Goal: Transaction & Acquisition: Purchase product/service

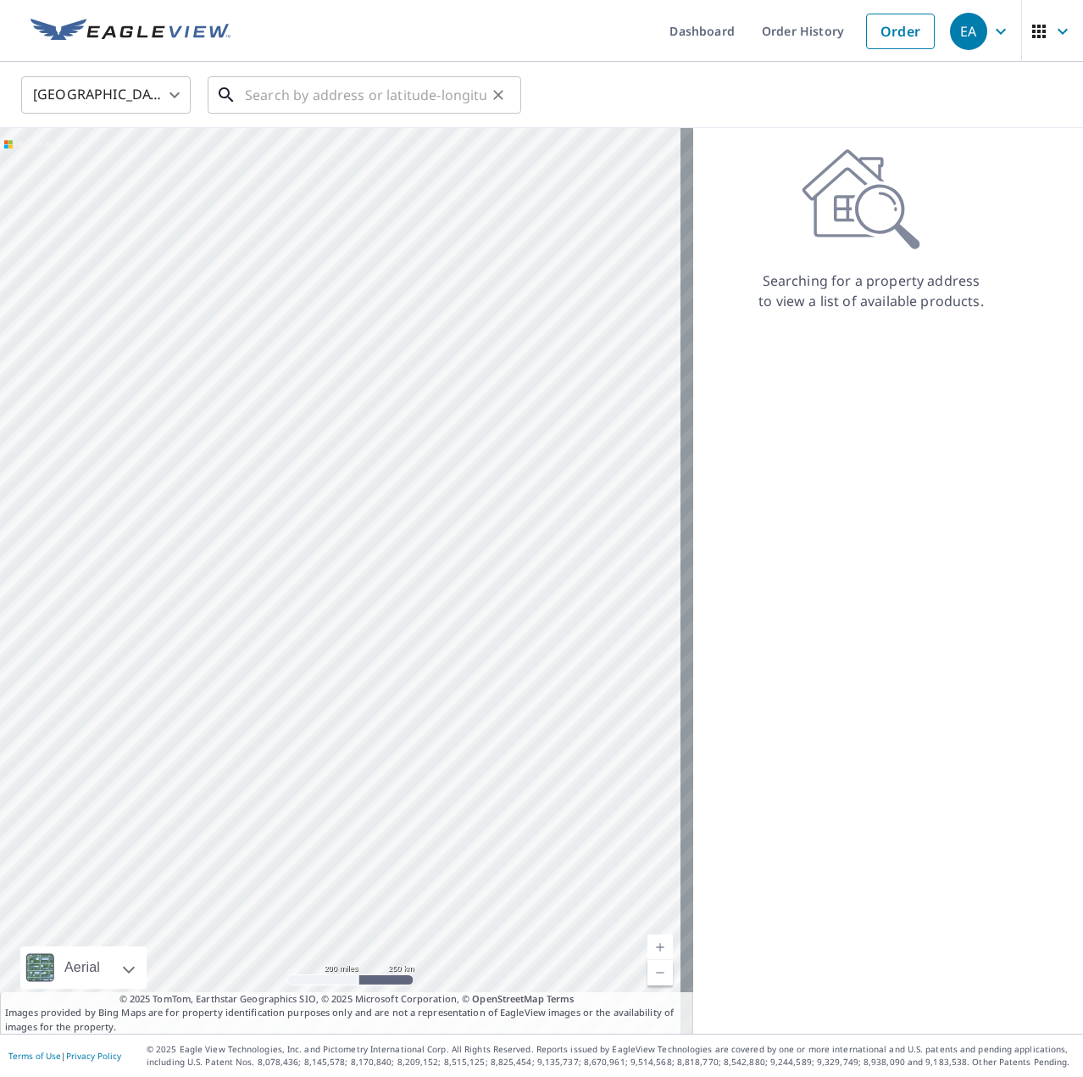
click at [423, 86] on input "text" at bounding box center [366, 94] width 242 height 47
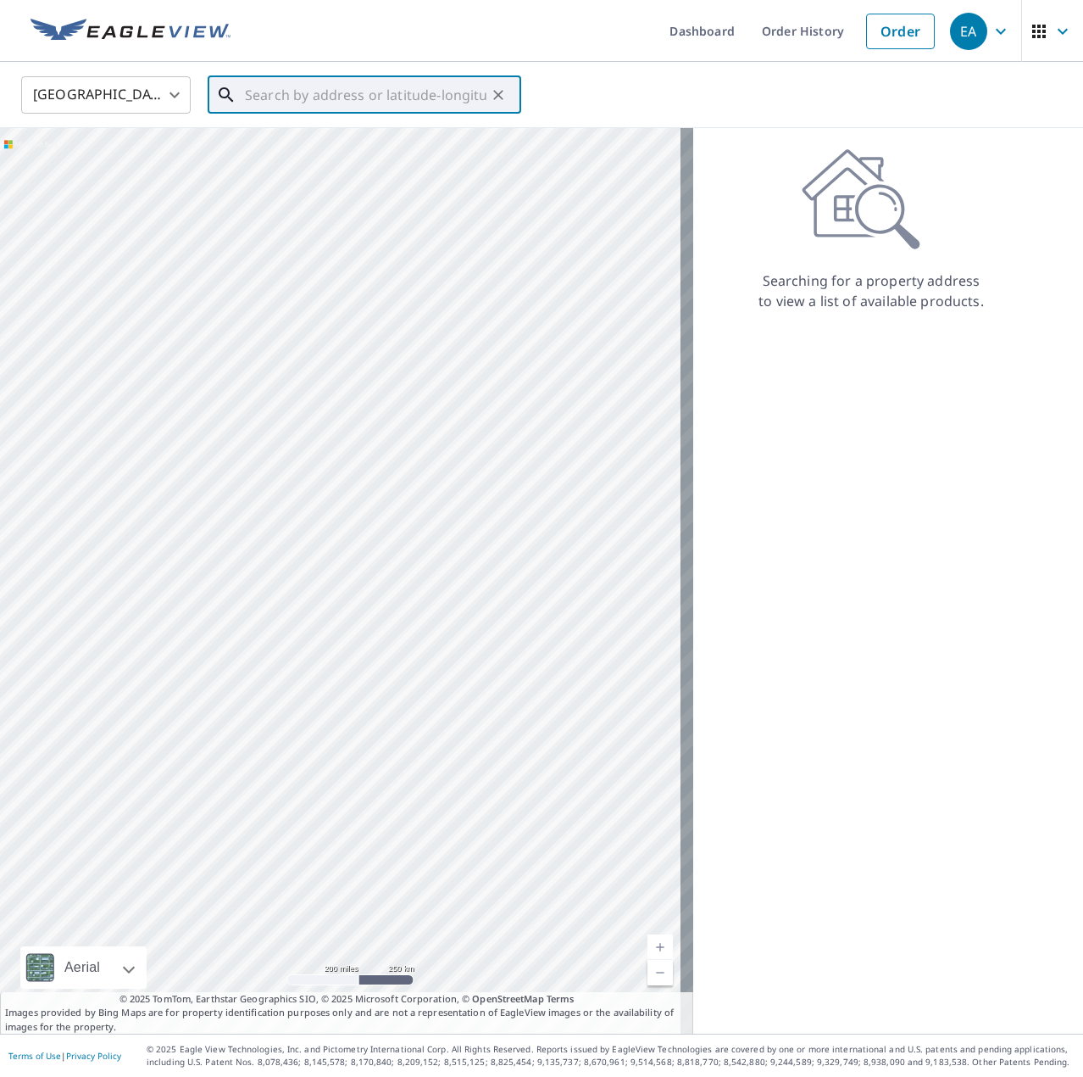
drag, startPoint x: 340, startPoint y: 81, endPoint x: 340, endPoint y: 91, distance: 9.3
click at [340, 86] on input "text" at bounding box center [366, 94] width 242 height 47
paste input "[STREET_ADDRESS][PERSON_NAME]"
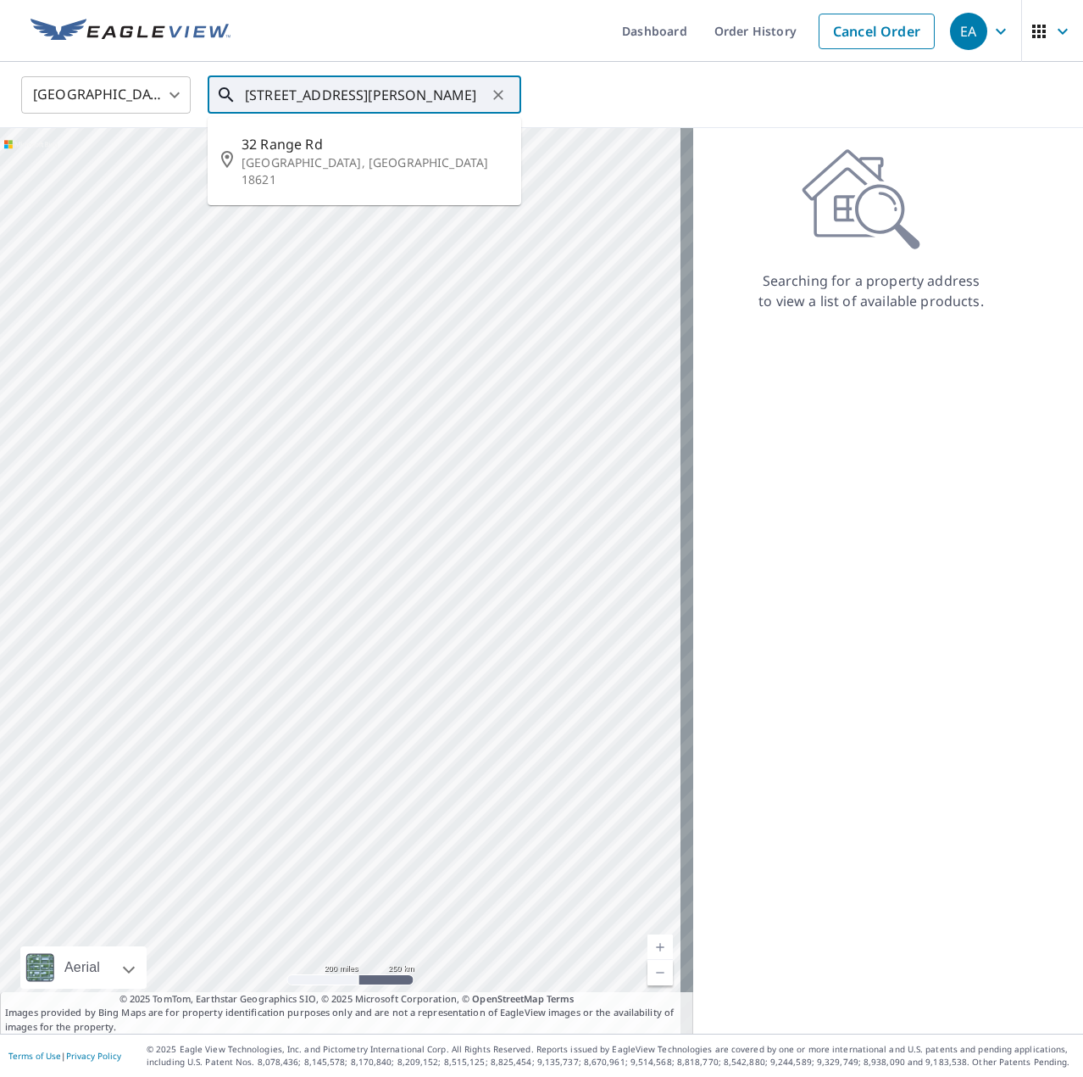
type input "[STREET_ADDRESS][PERSON_NAME]"
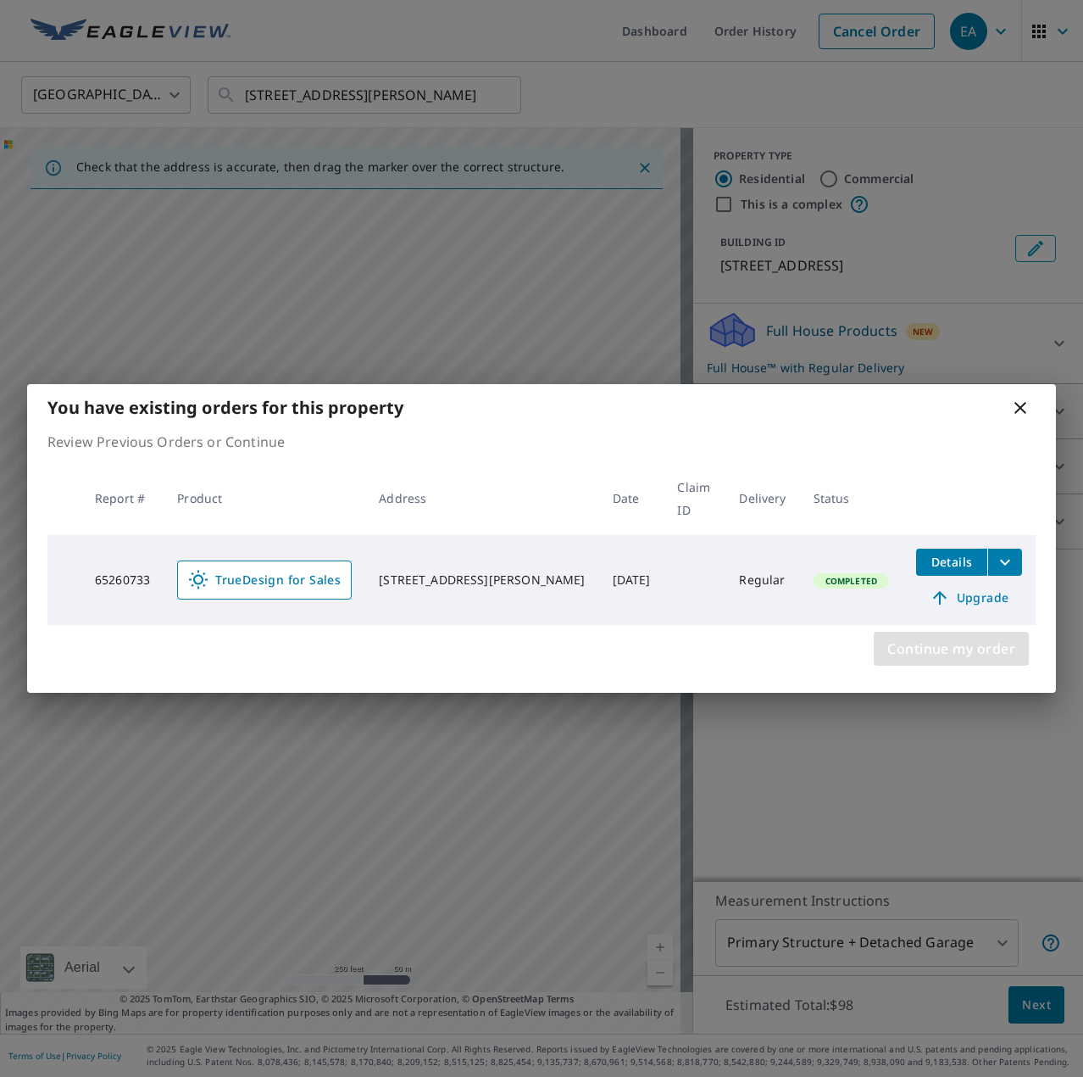
click at [943, 637] on span "Continue my order" at bounding box center [952, 649] width 128 height 24
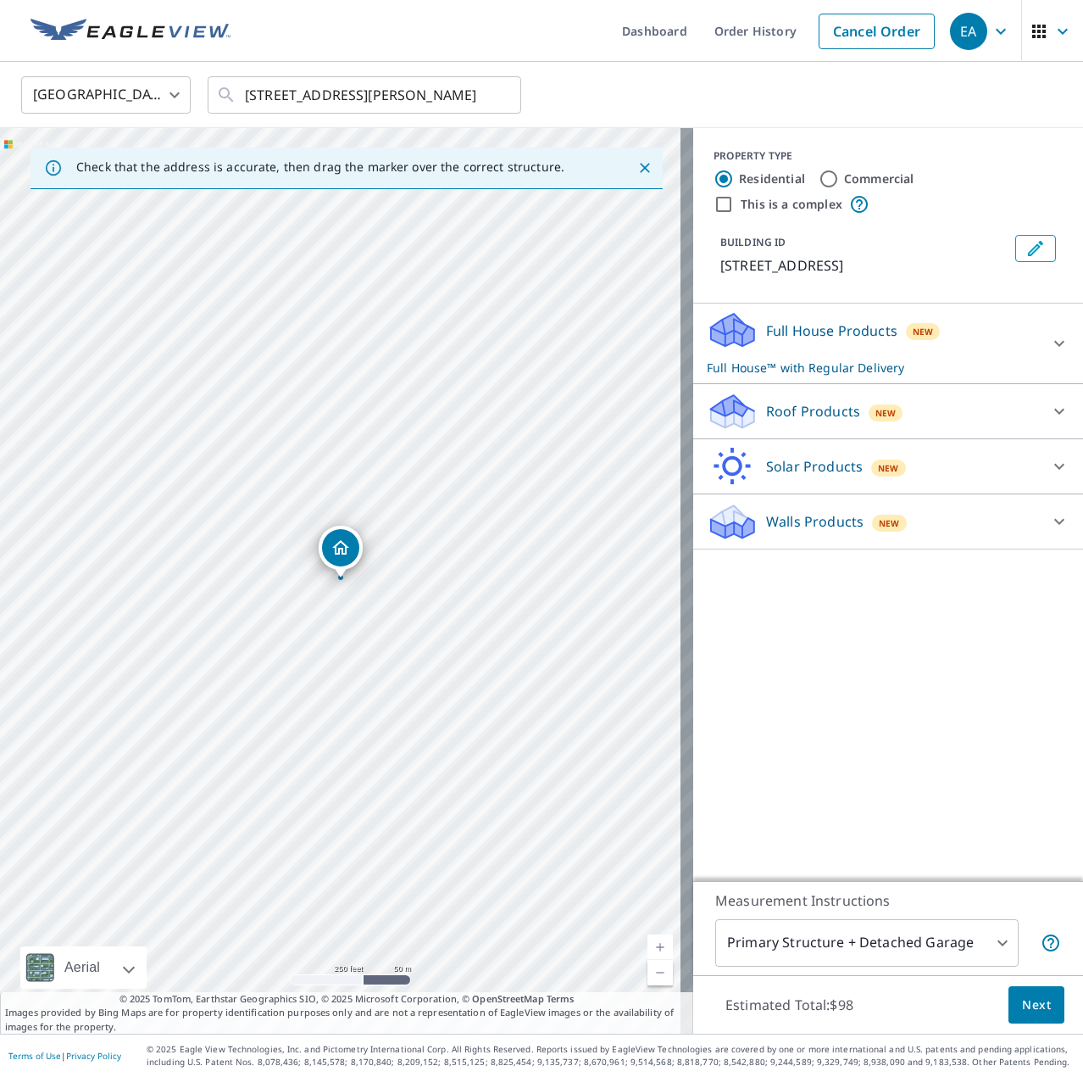
click at [766, 409] on p "Roof Products" at bounding box center [813, 411] width 94 height 20
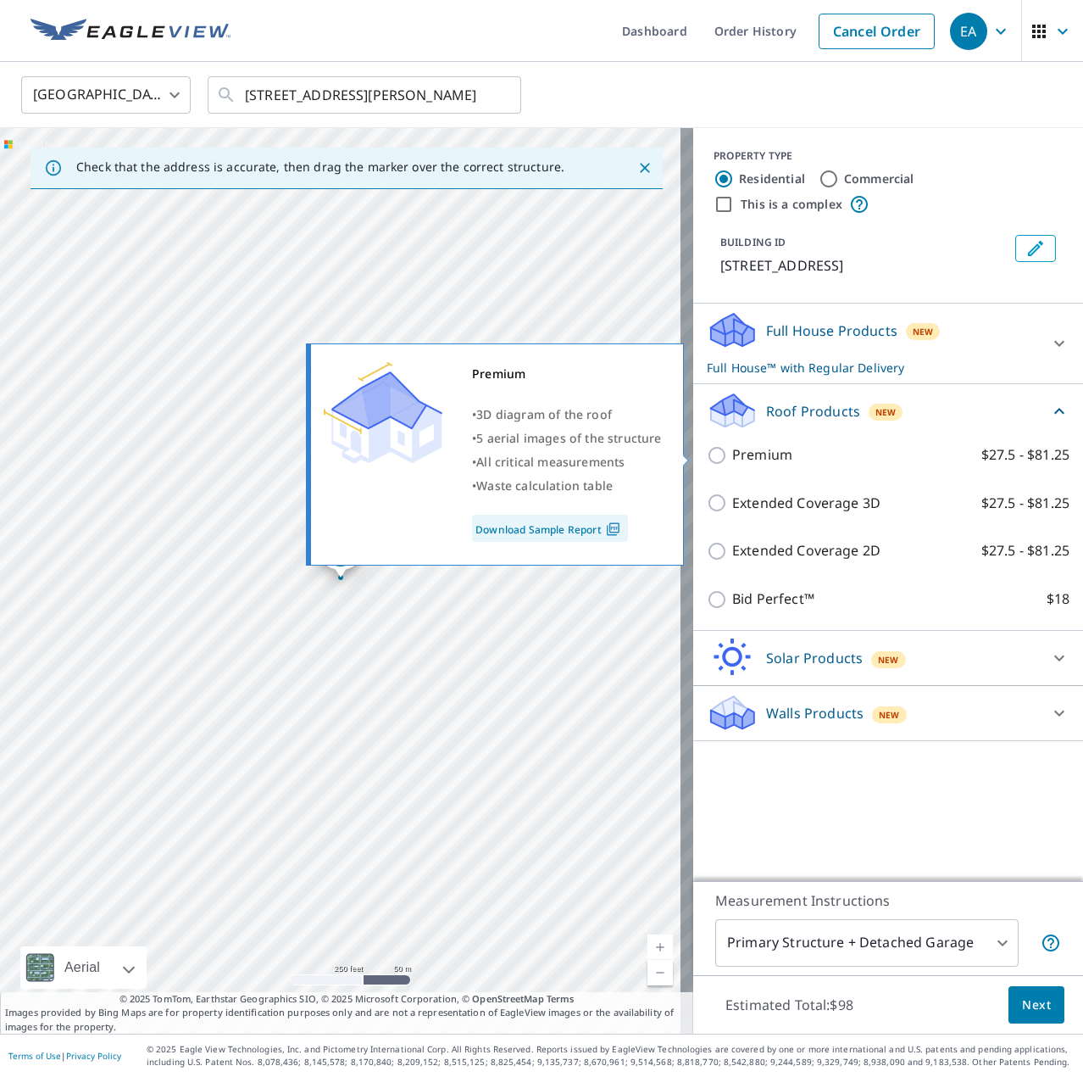
click at [753, 448] on p "Premium" at bounding box center [762, 454] width 60 height 21
click at [732, 448] on input "Premium $27.5 - $81.25" at bounding box center [719, 455] width 25 height 20
checkbox input "true"
checkbox input "false"
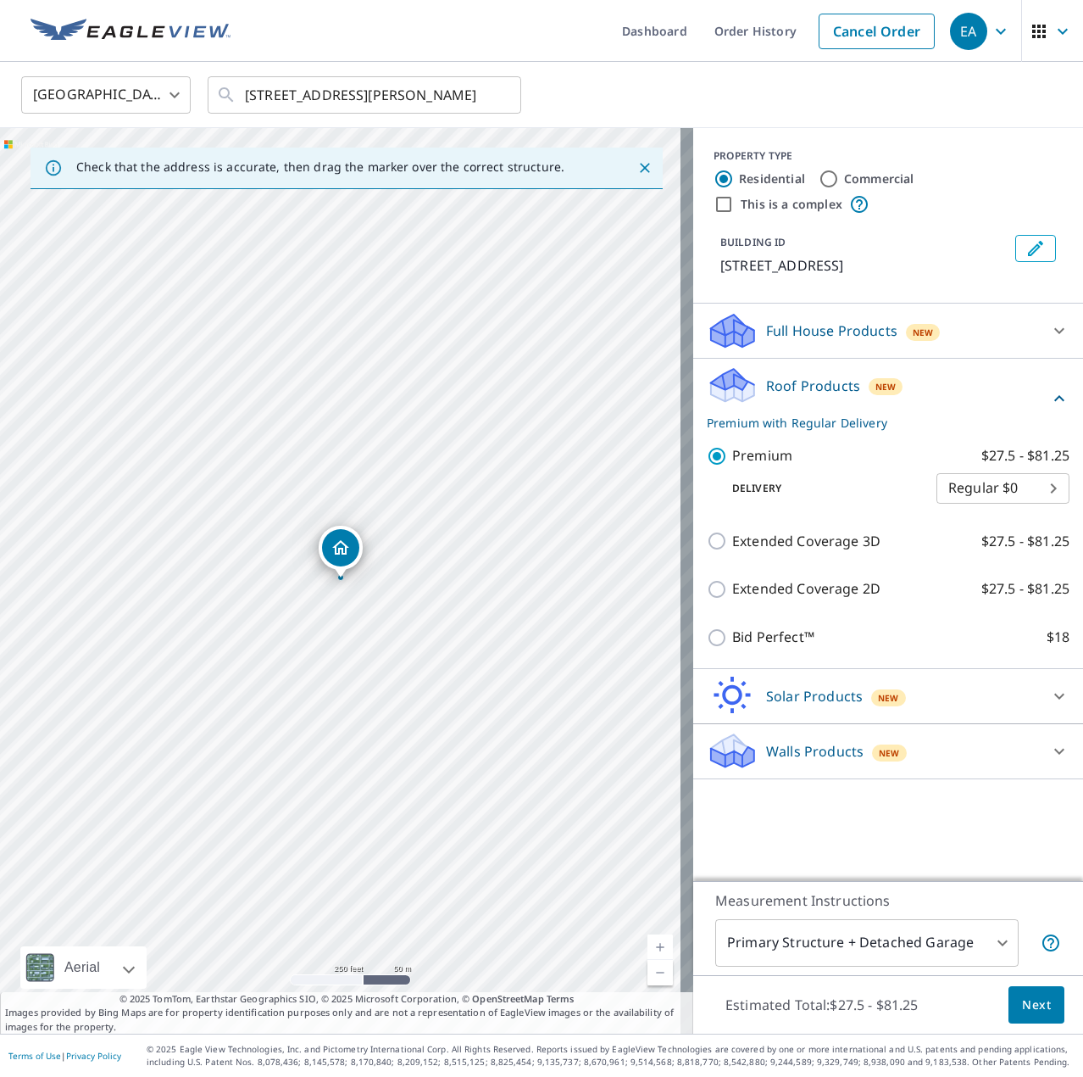
click at [1022, 1011] on span "Next" at bounding box center [1036, 1004] width 29 height 21
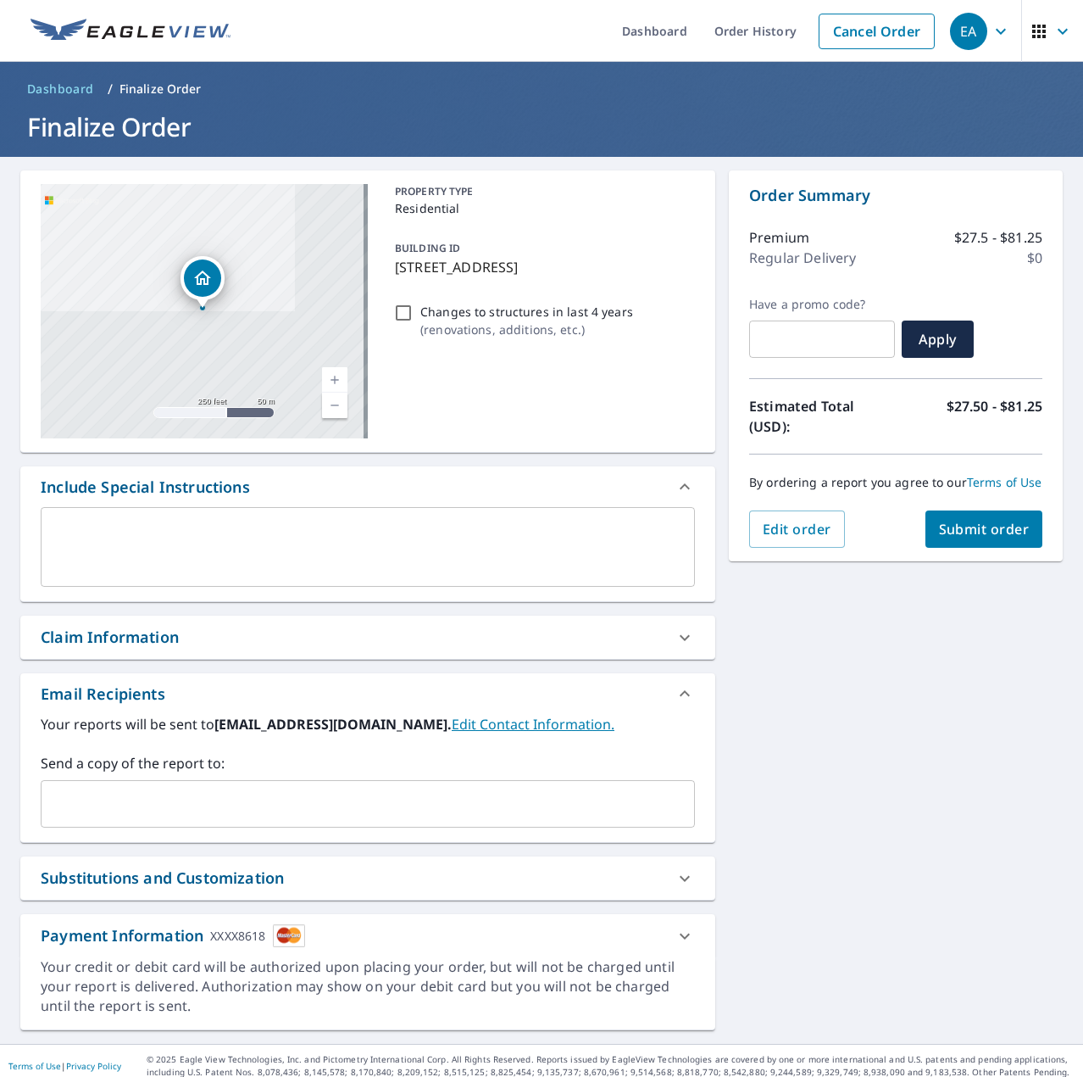
drag, startPoint x: 501, startPoint y: 727, endPoint x: 281, endPoint y: 725, distance: 219.6
click at [281, 725] on b "[EMAIL_ADDRESS][DOMAIN_NAME]." at bounding box center [332, 724] width 237 height 19
copy b "@[DOMAIN_NAME]"
click at [171, 796] on input "text" at bounding box center [355, 804] width 614 height 32
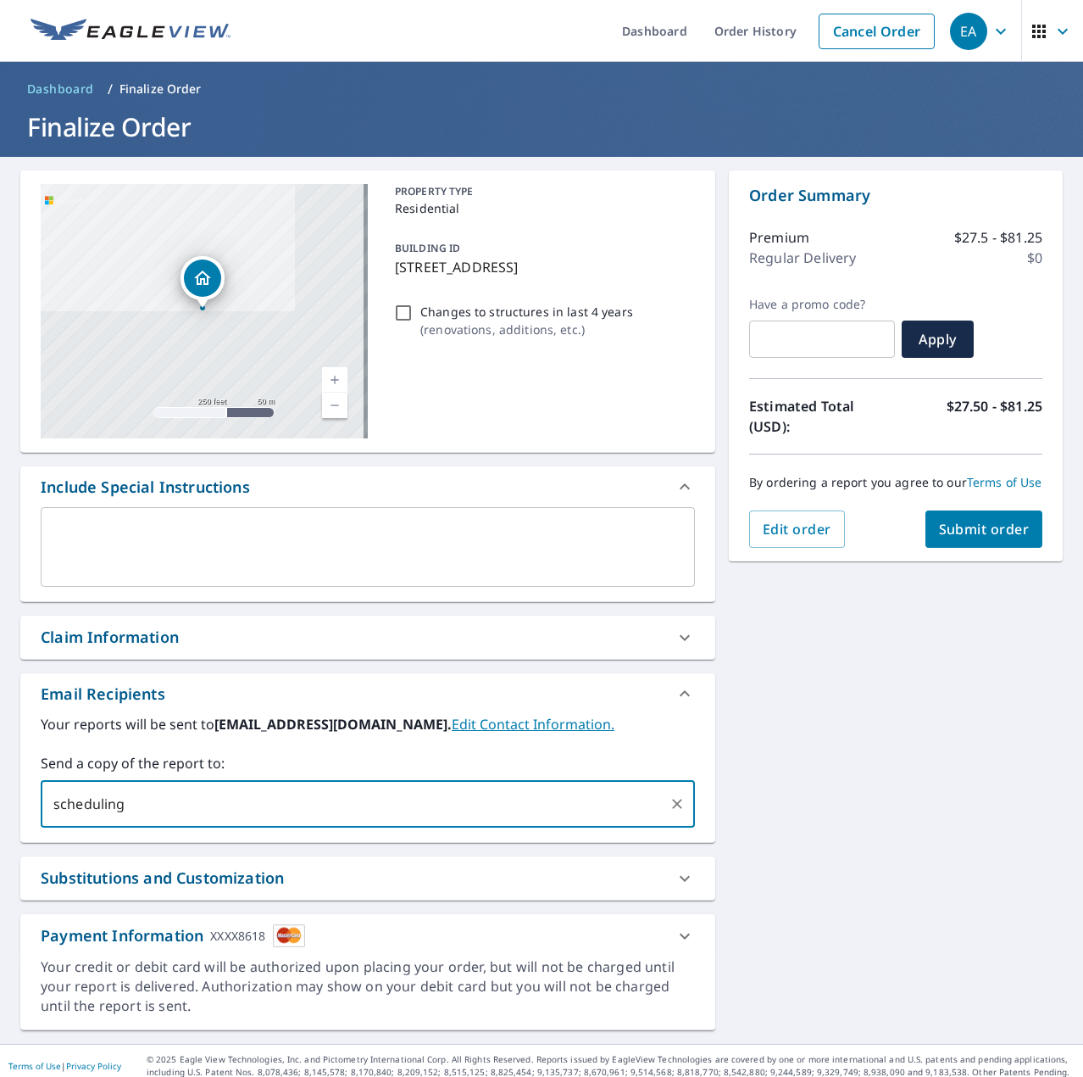
paste input "@[DOMAIN_NAME]"
type input "[EMAIL_ADDRESS][DOMAIN_NAME]"
click at [980, 538] on span "Submit order" at bounding box center [984, 529] width 91 height 19
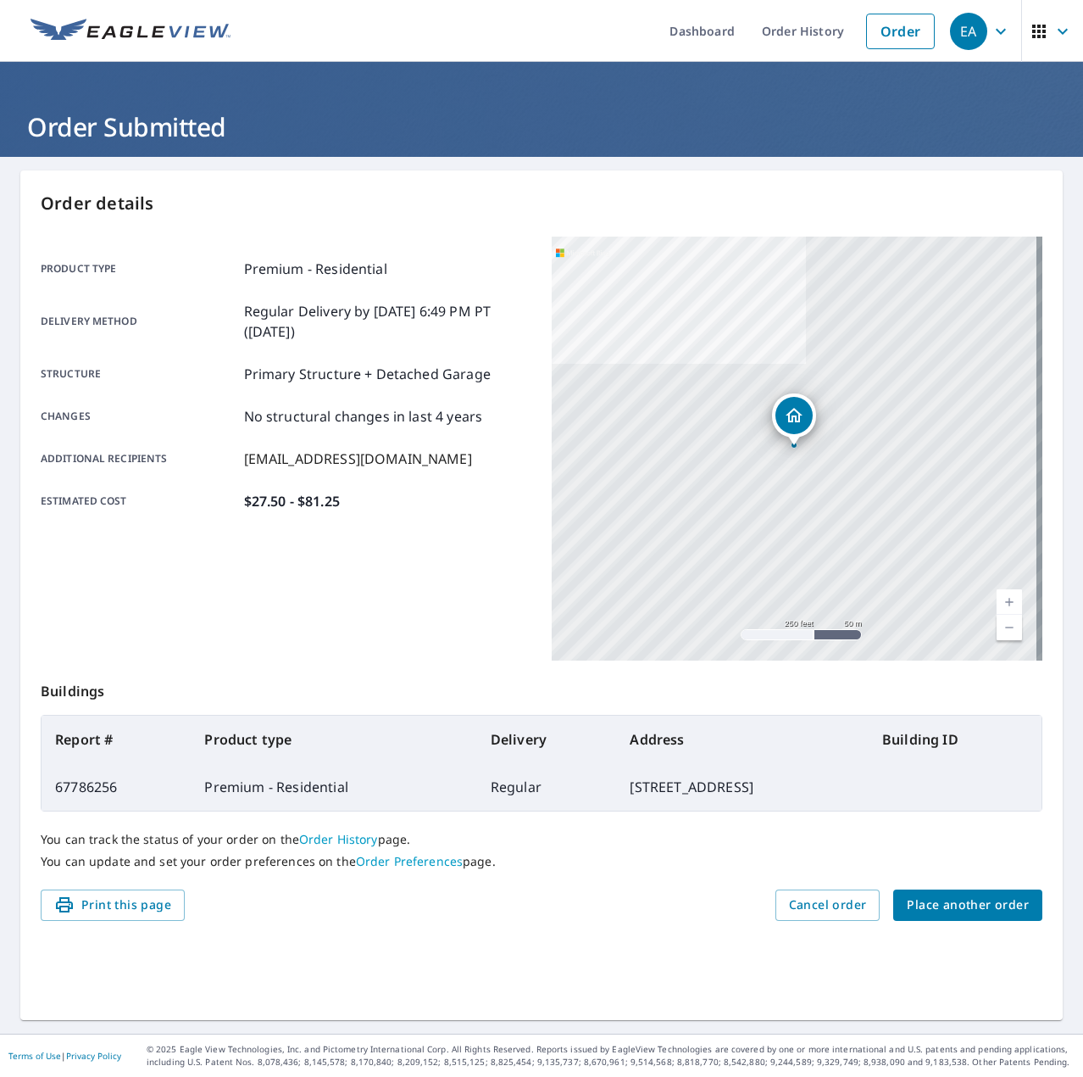
click at [203, 643] on div "Product type Premium - Residential Delivery method Regular Delivery by [DATE] 6…" at bounding box center [286, 449] width 491 height 424
